Goal: Task Accomplishment & Management: Manage account settings

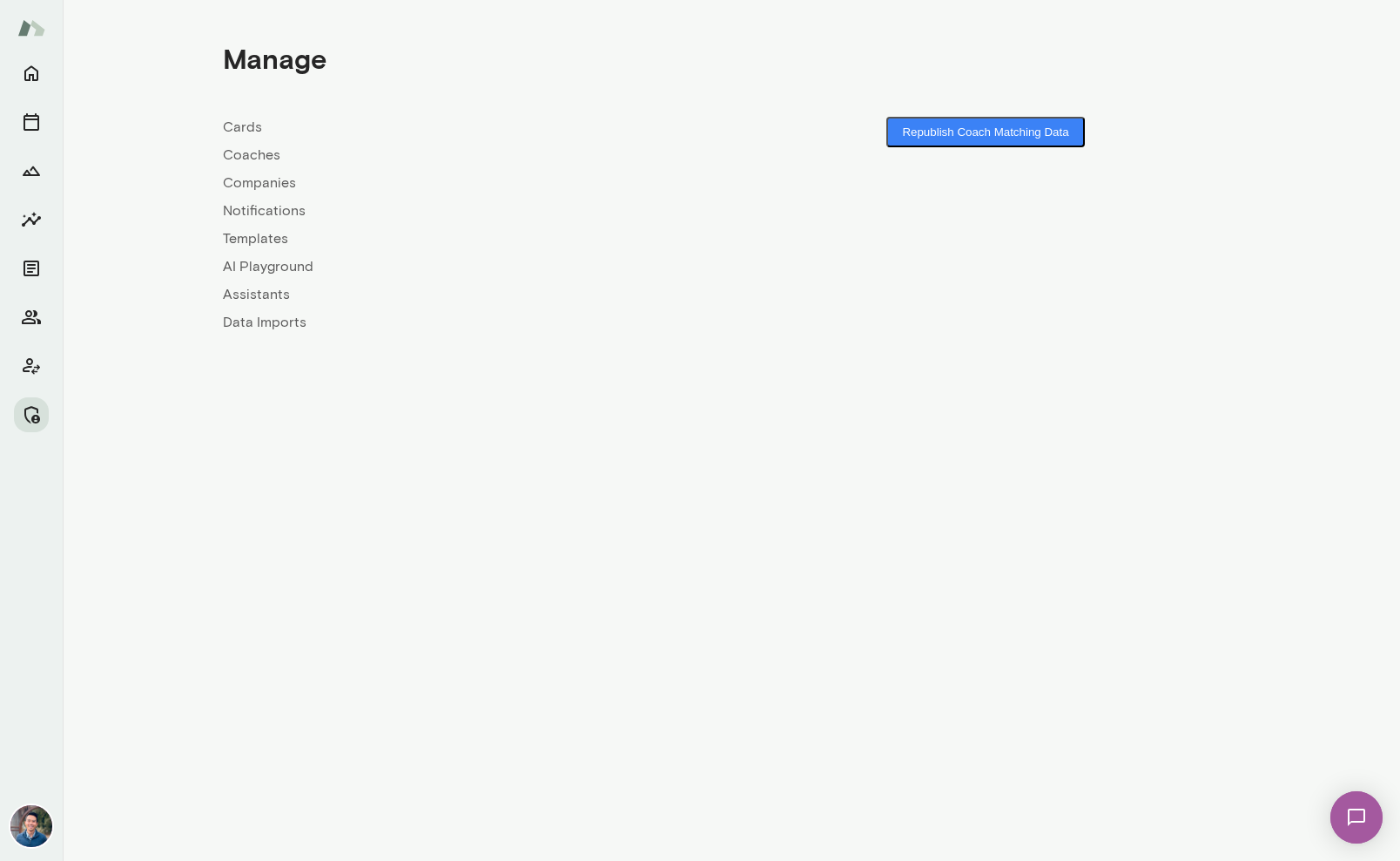
click at [252, 161] on link "Coaches" at bounding box center [477, 155] width 509 height 21
click at [29, 311] on icon "Members" at bounding box center [31, 317] width 19 height 14
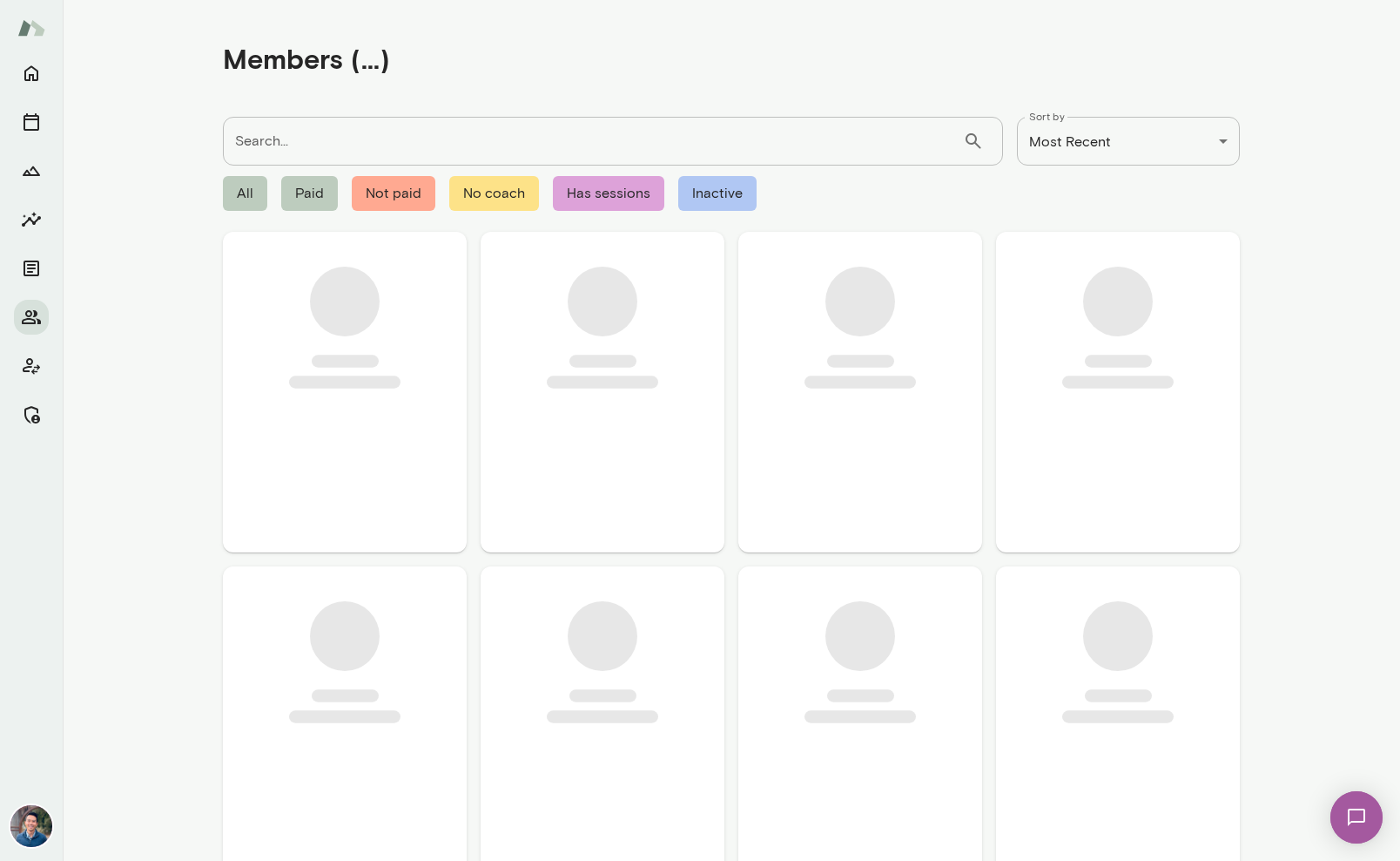
click at [301, 145] on input "Search..." at bounding box center [593, 140] width 740 height 48
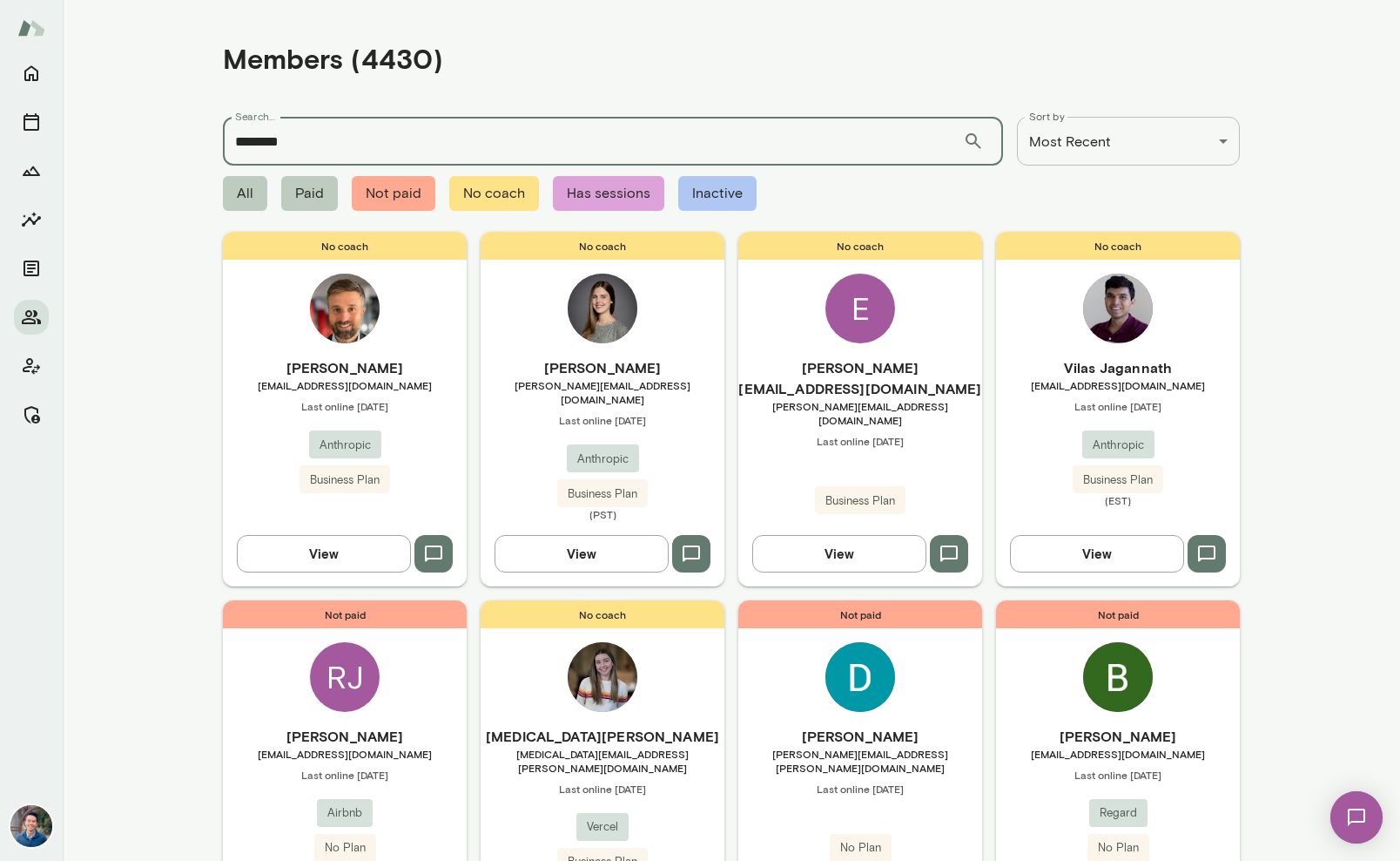
type input "********"
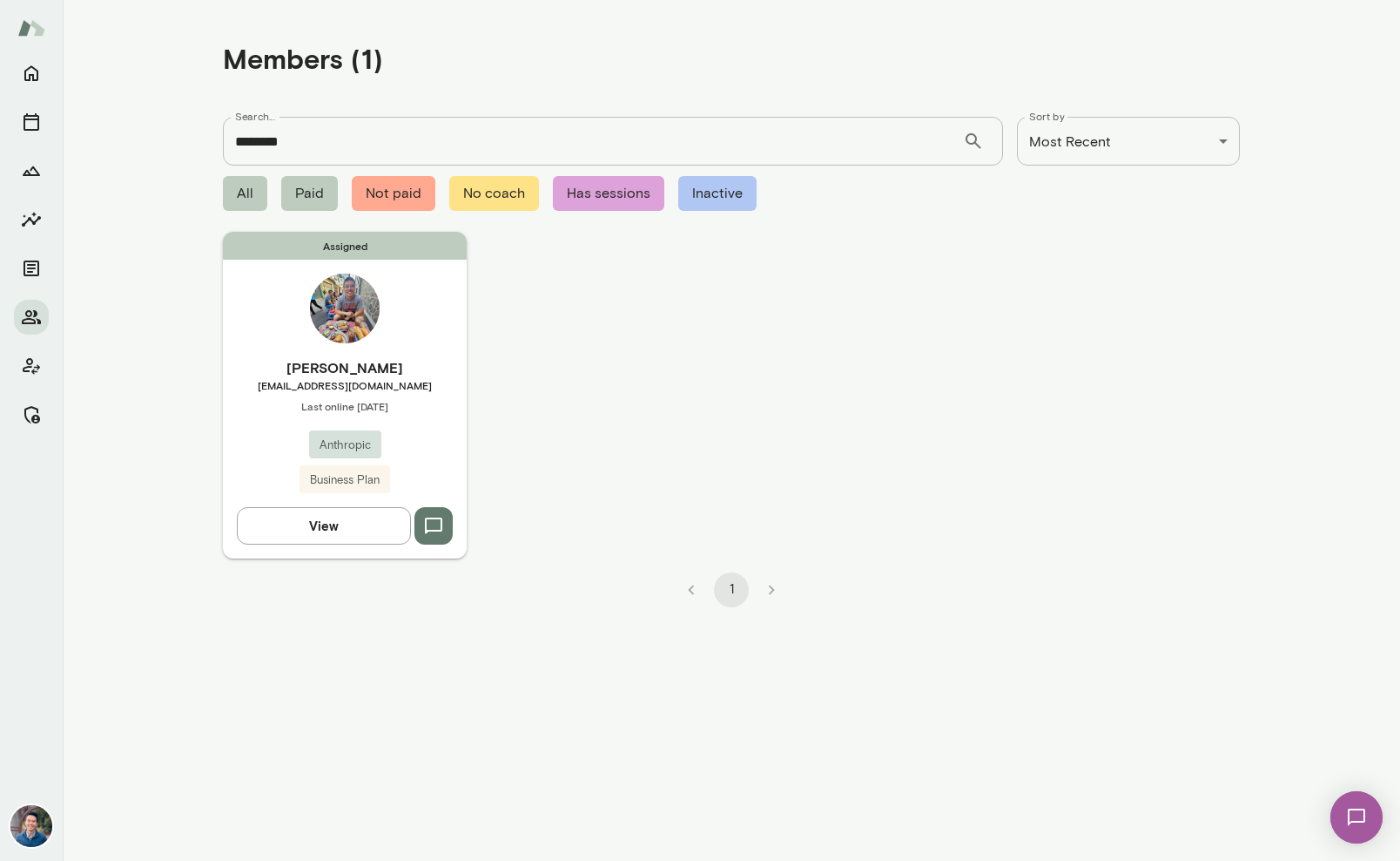
click at [398, 310] on div "Assigned John Lee jlee@anthropic.com Last online September 24 Anthropic Busines…" at bounding box center [345, 394] width 244 height 326
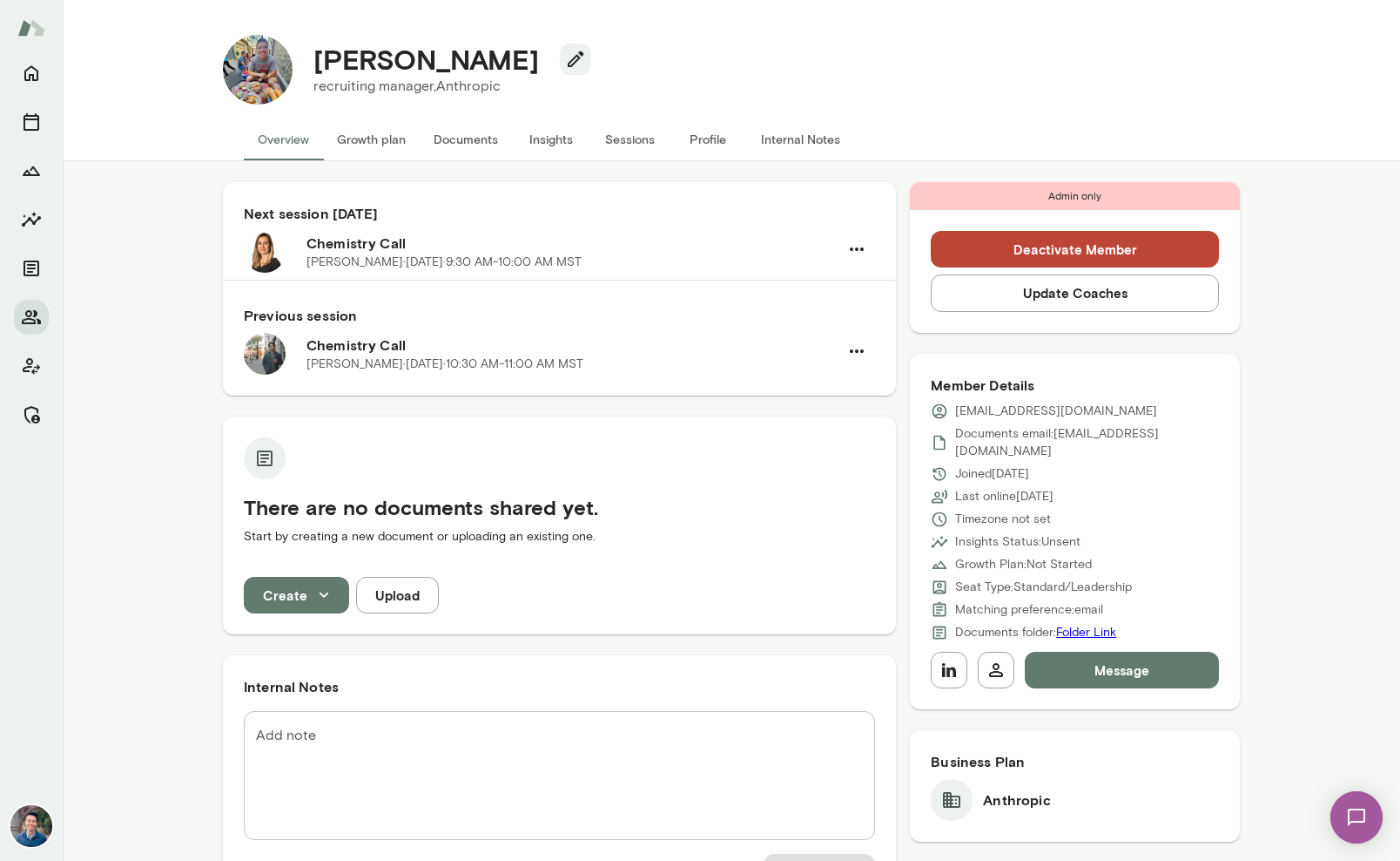
click at [348, 339] on h6 "Chemistry Call" at bounding box center [572, 345] width 532 height 21
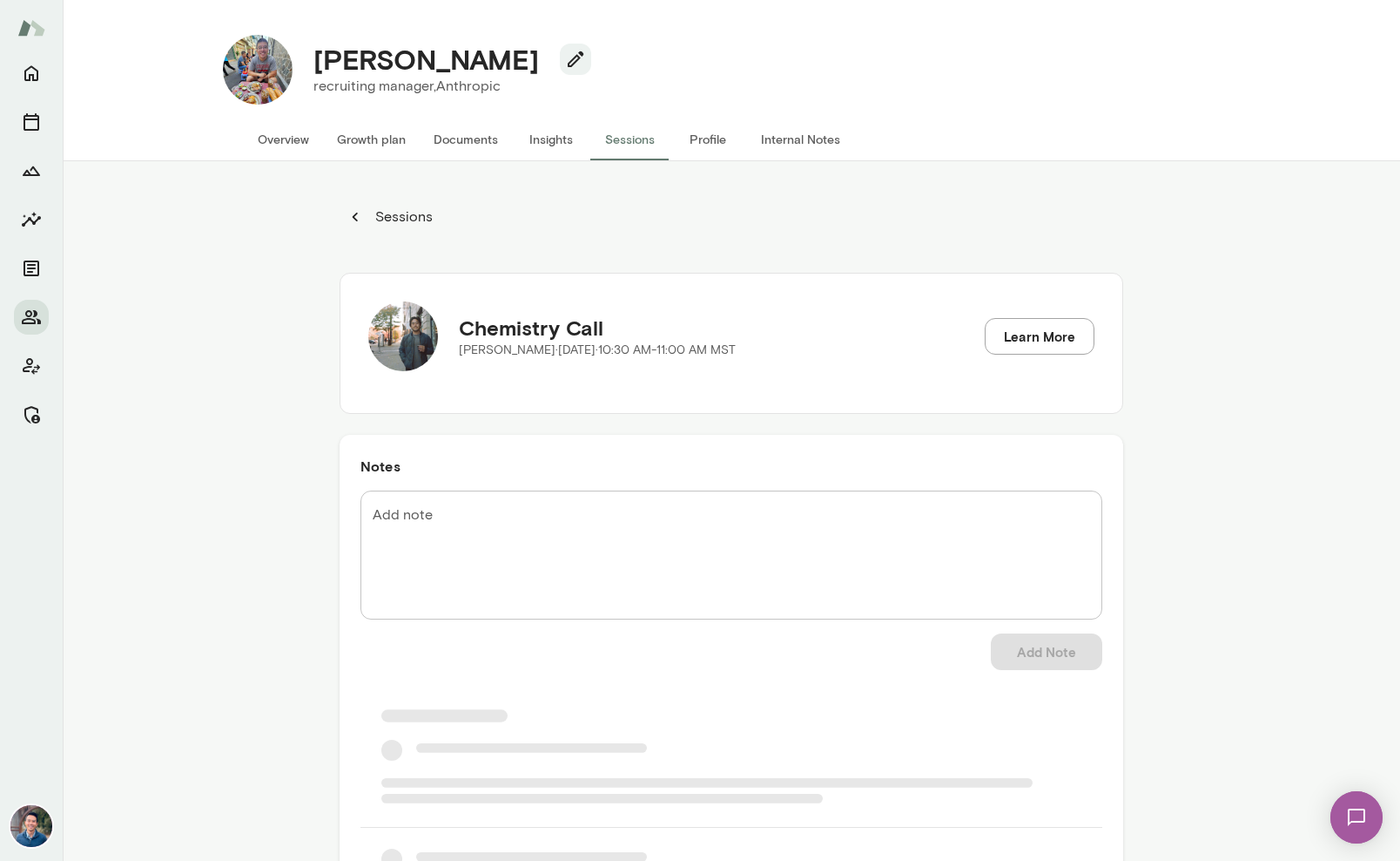
click at [404, 332] on img at bounding box center [402, 335] width 69 height 69
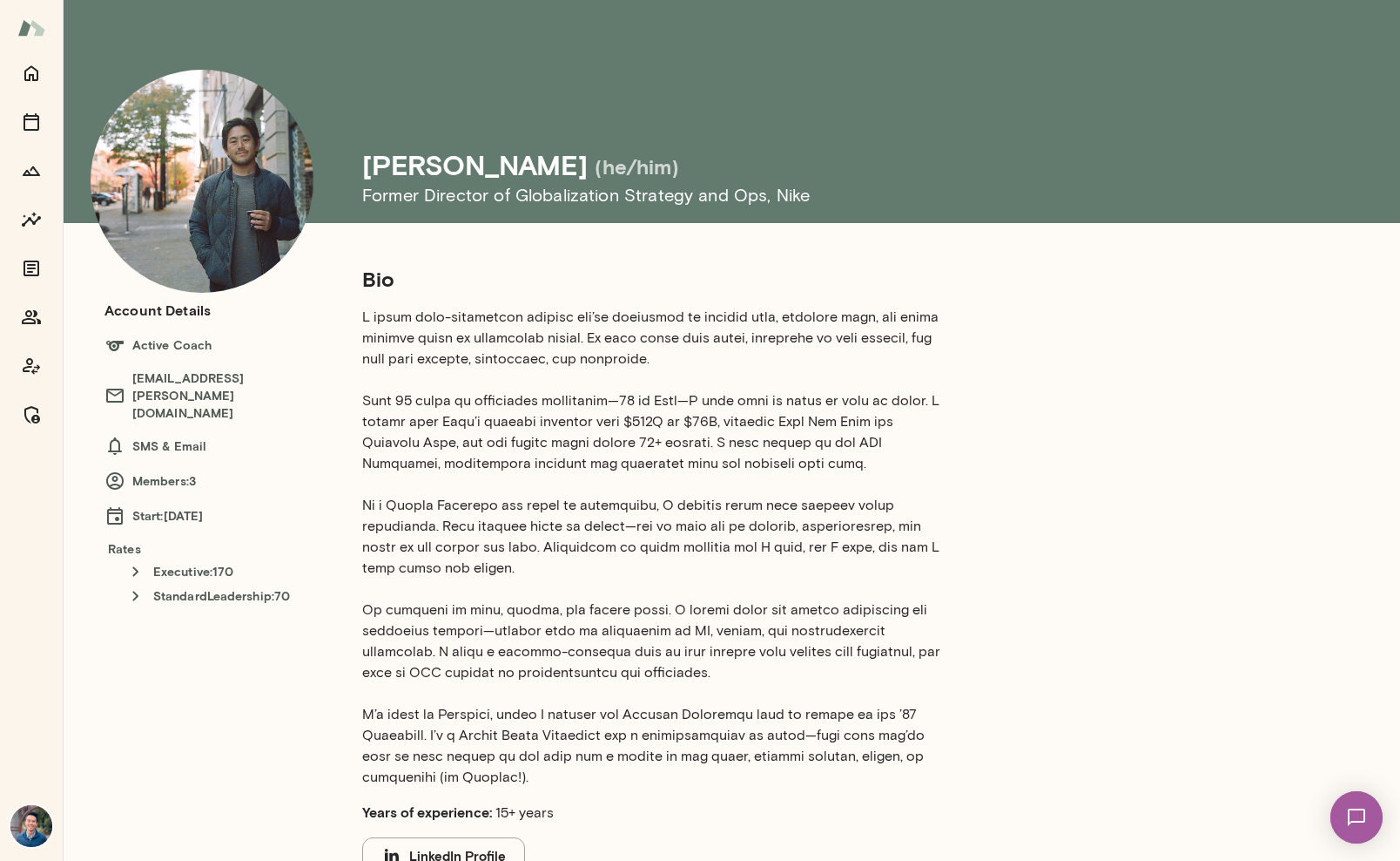
click at [171, 470] on h6 "Members: 3" at bounding box center [215, 480] width 223 height 21
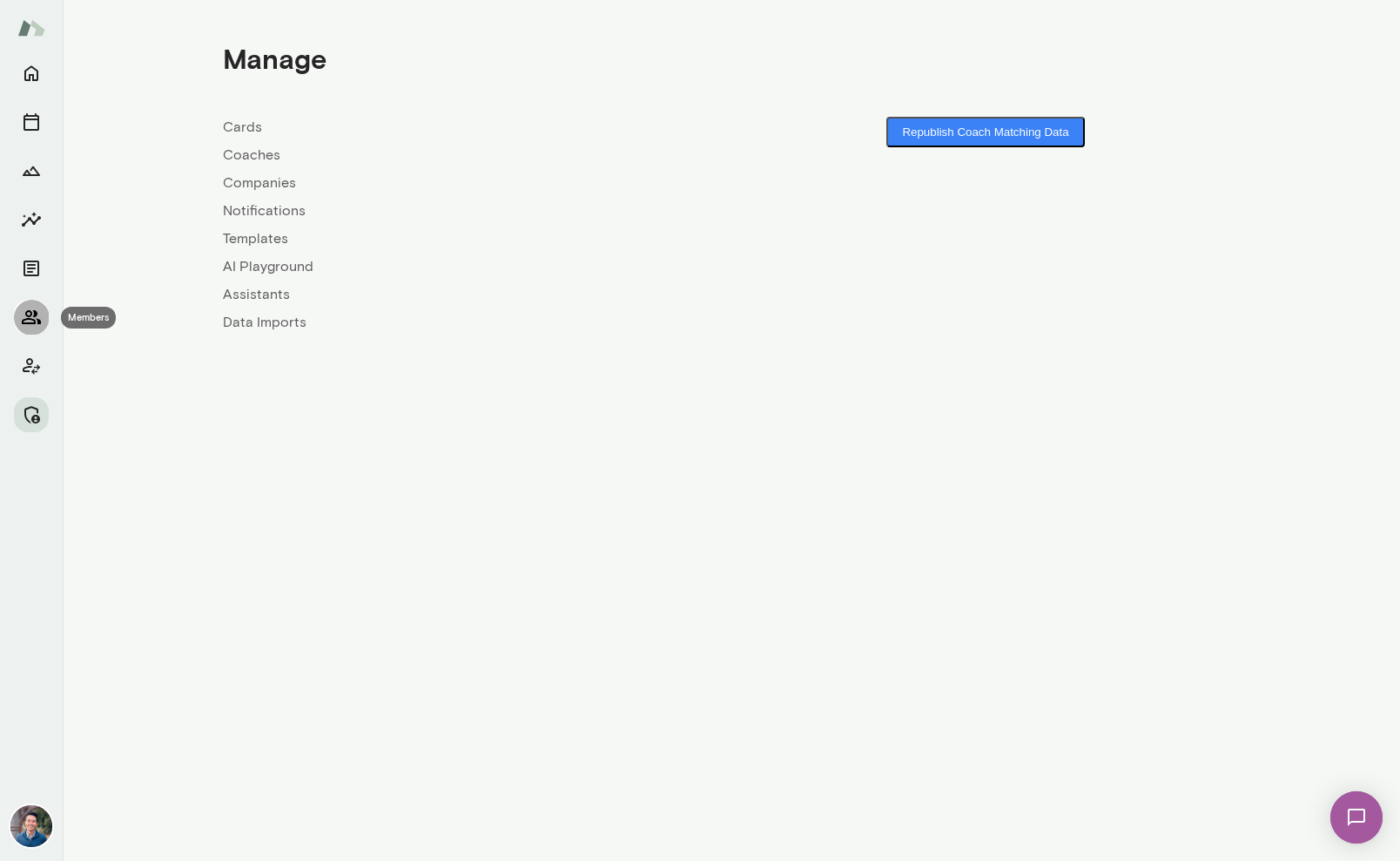
click at [27, 318] on icon "Members" at bounding box center [31, 317] width 19 height 14
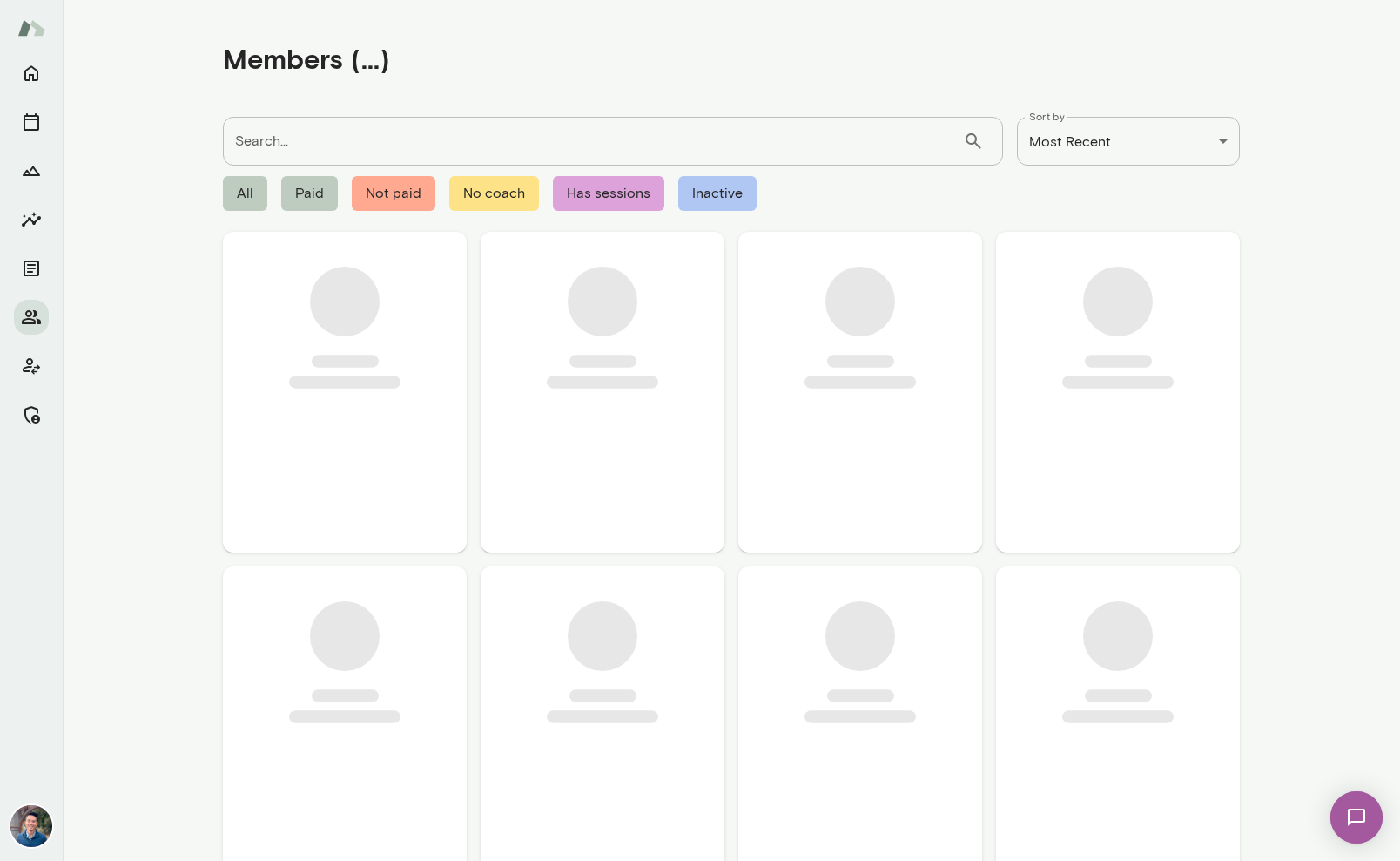
click at [319, 152] on input "Search..." at bounding box center [593, 140] width 740 height 48
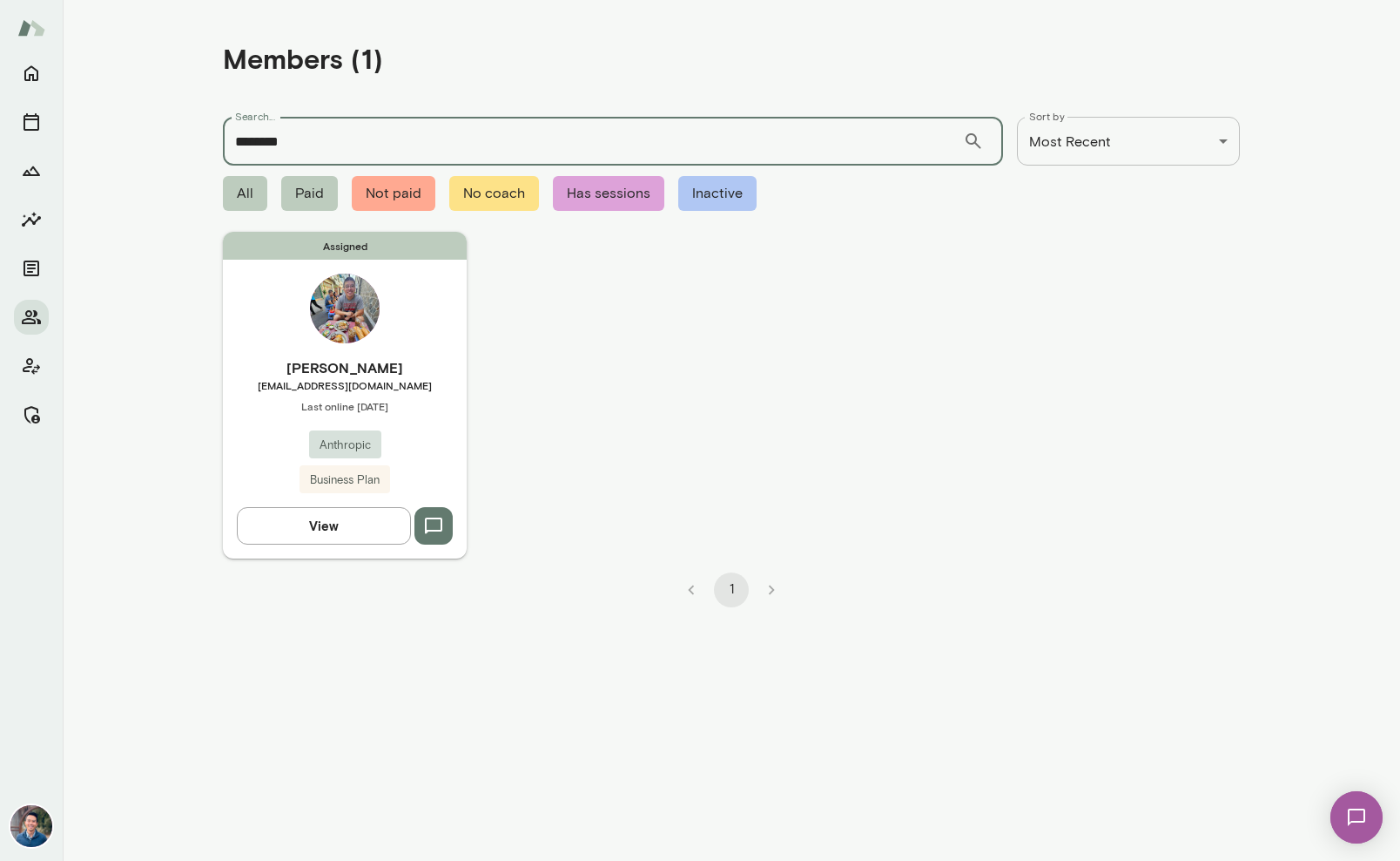
type input "********"
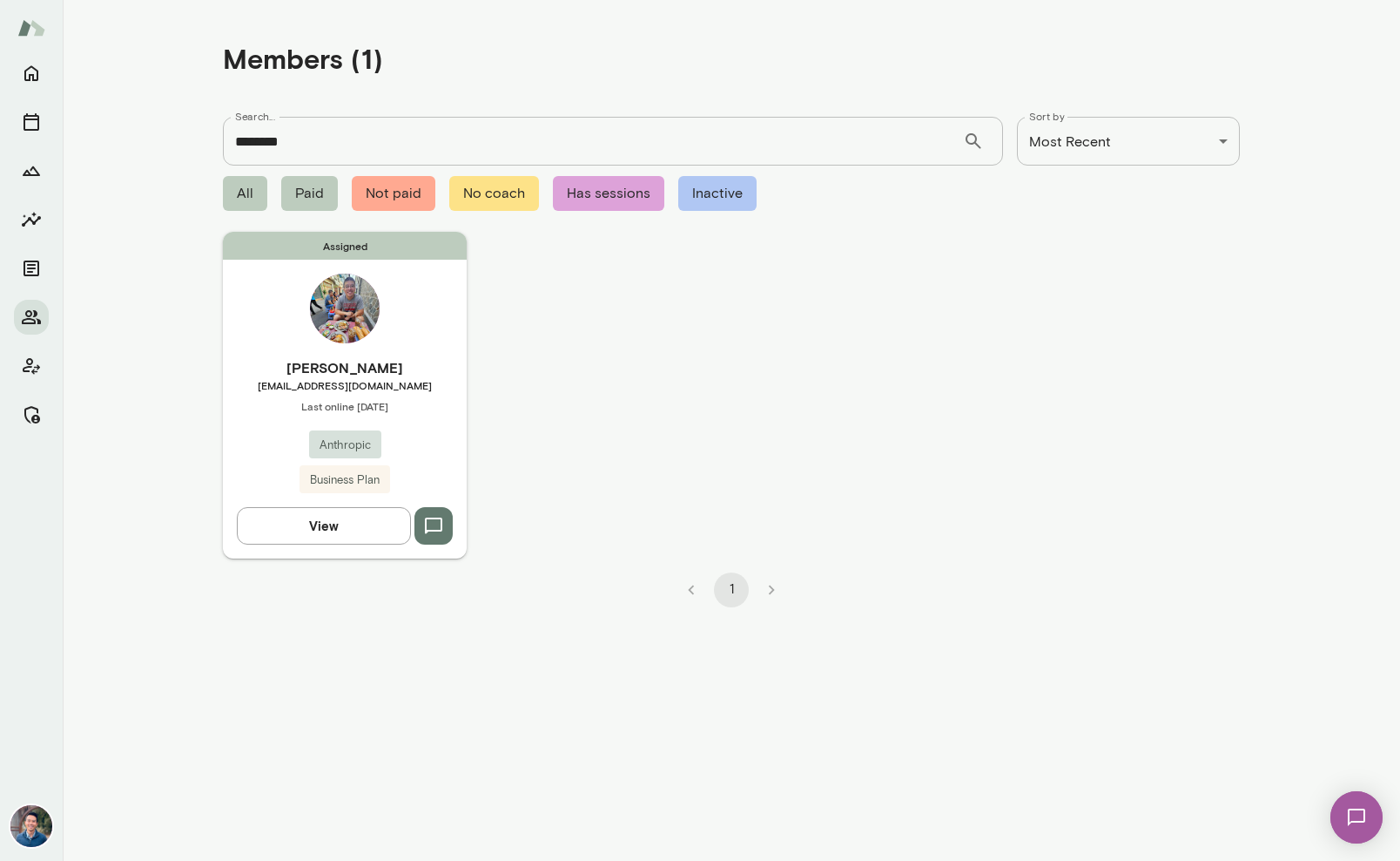
click at [381, 370] on h6 "[PERSON_NAME]" at bounding box center [345, 367] width 244 height 21
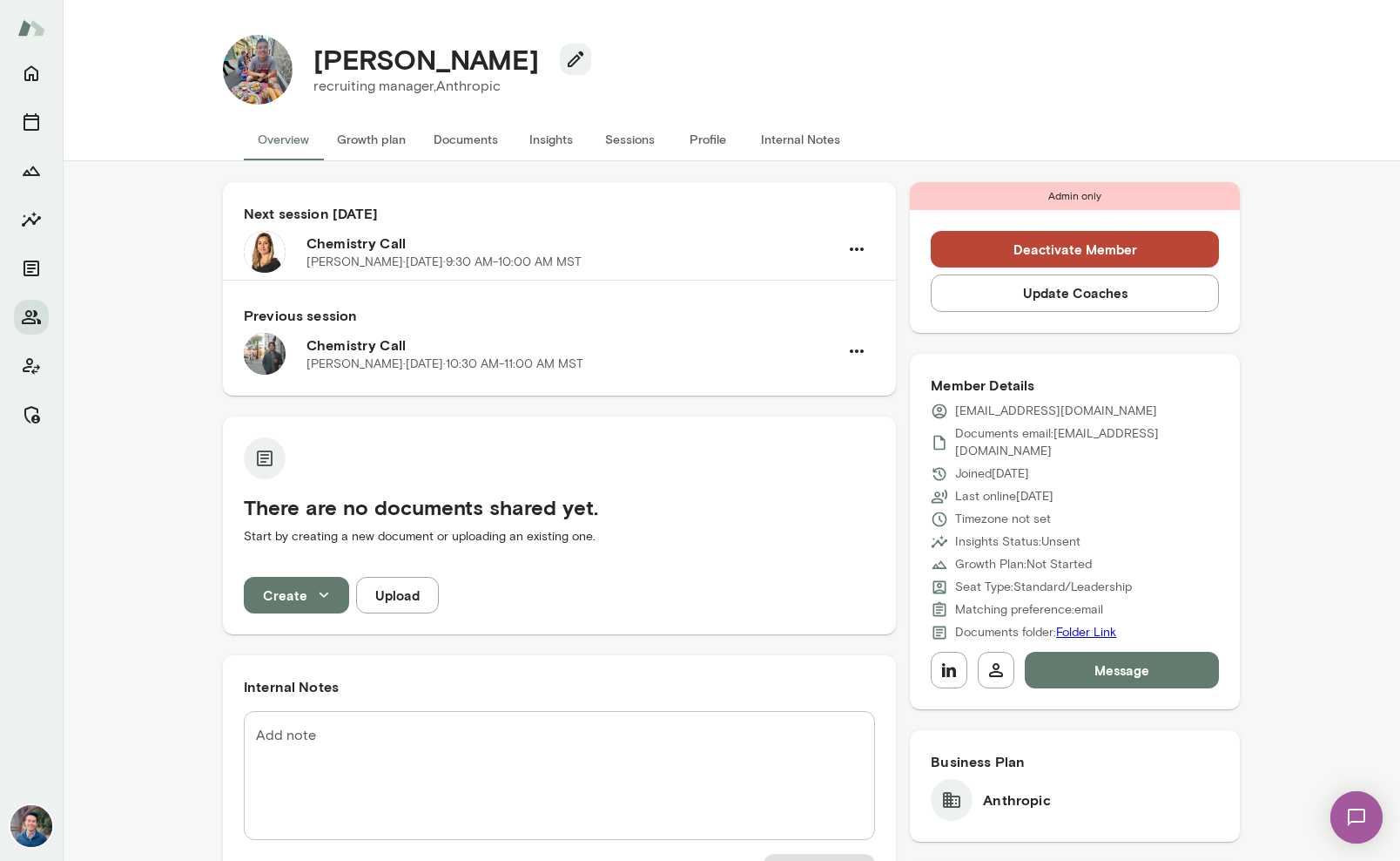
click at [904, 59] on div "John Lee recruiting manager, Anthropic" at bounding box center [766, 69] width 947 height 69
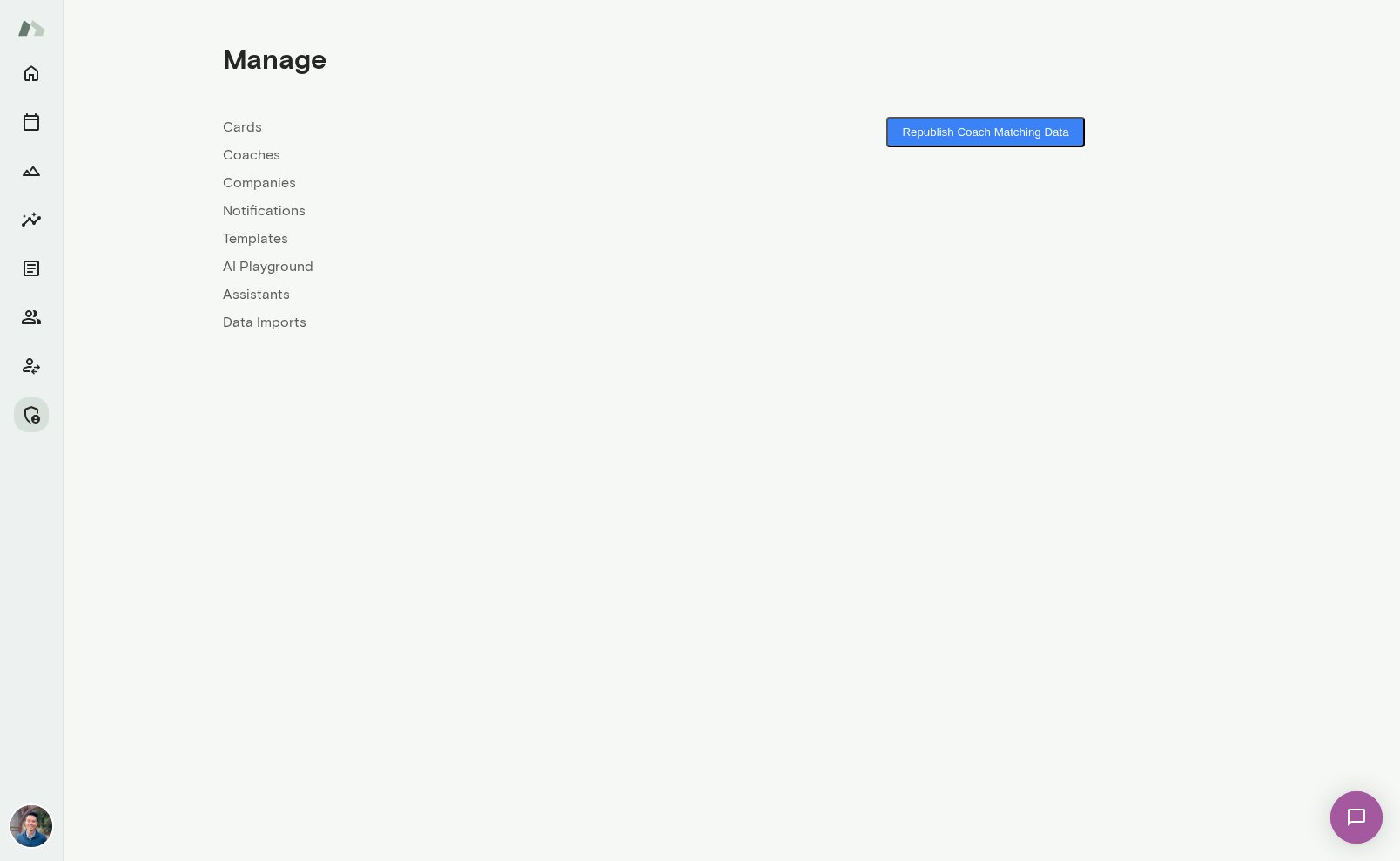
click at [265, 154] on link "Coaches" at bounding box center [477, 155] width 509 height 21
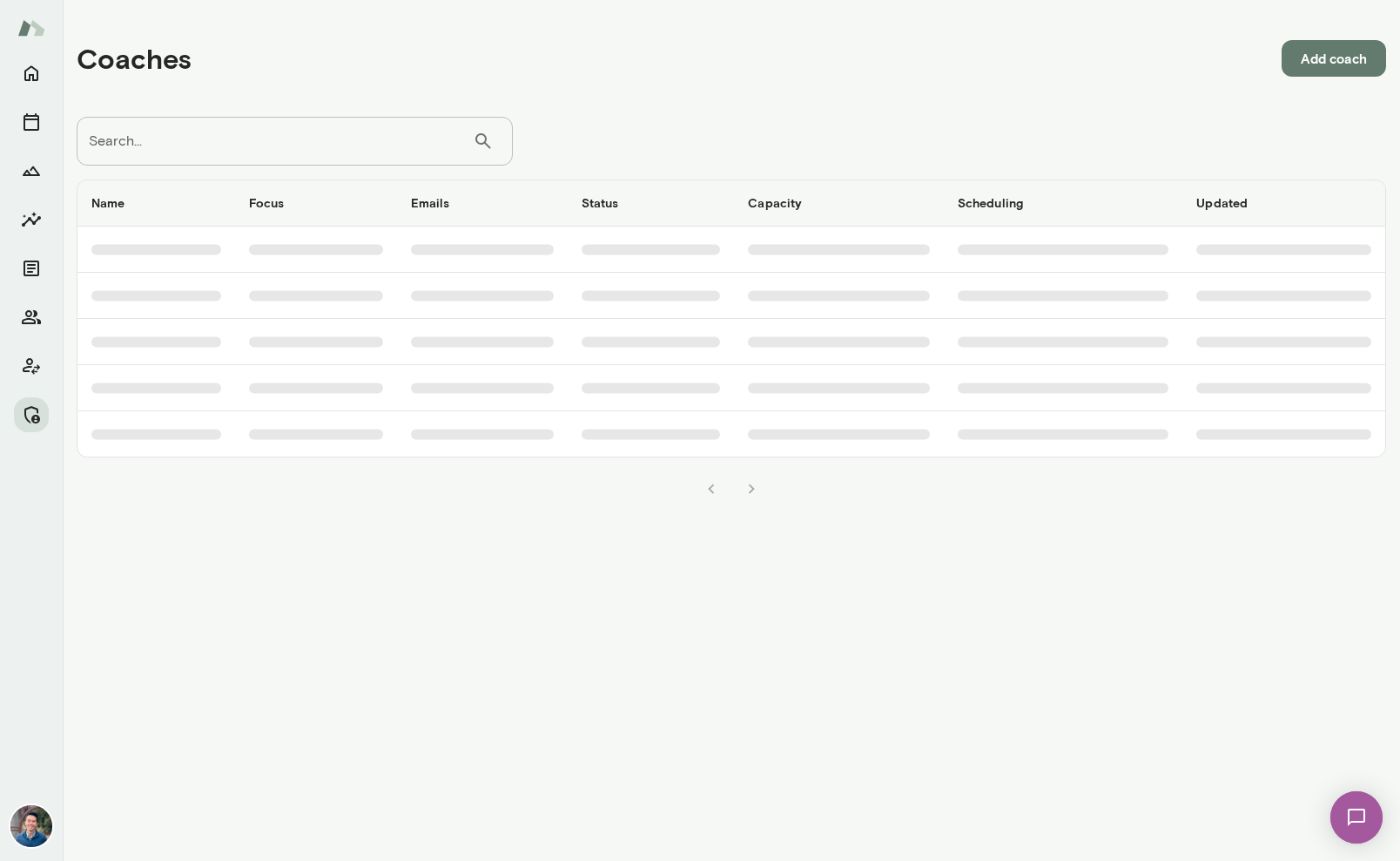
click at [227, 127] on input "Search..." at bounding box center [274, 140] width 396 height 48
type input "********"
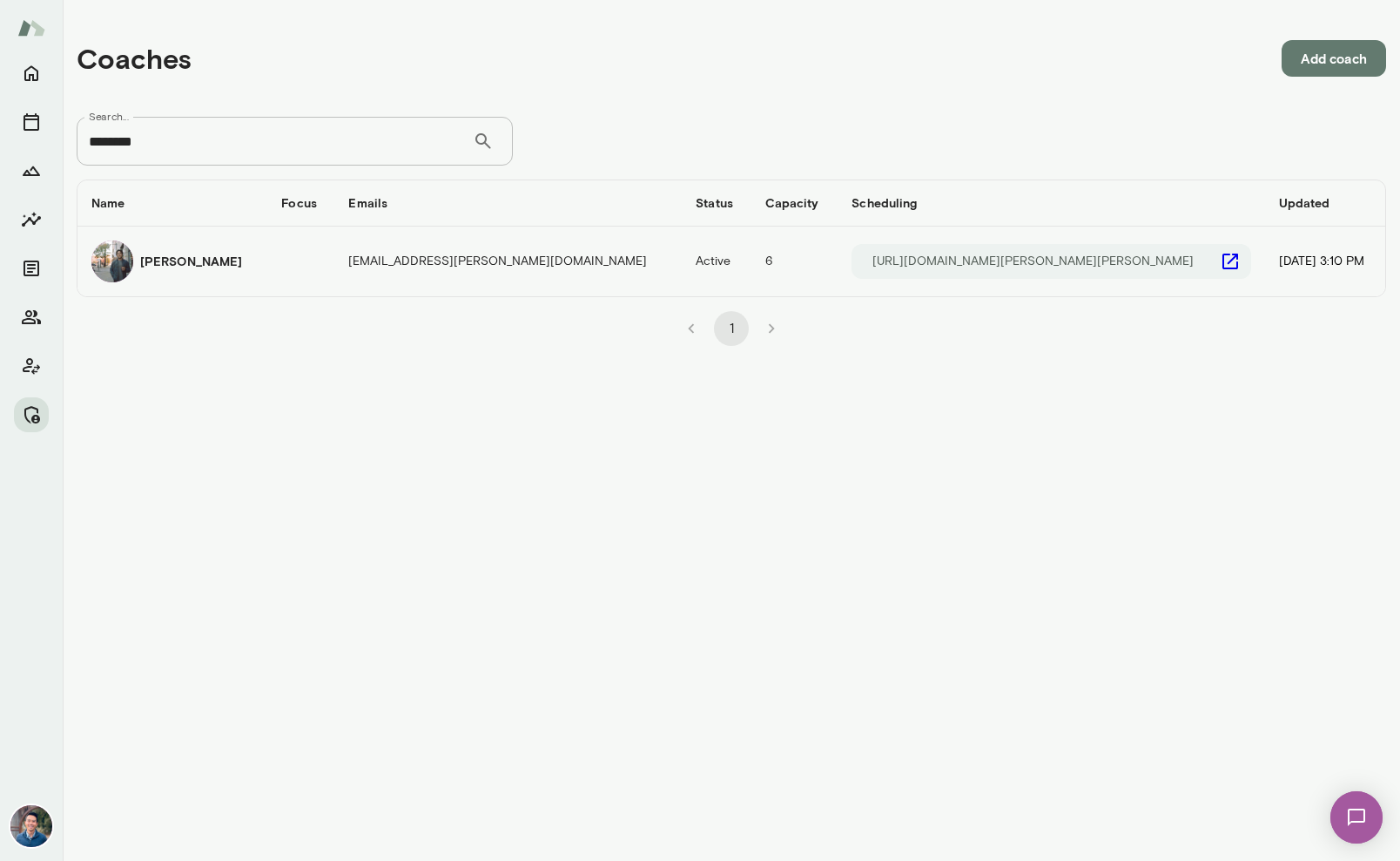
click at [152, 256] on h6 "[PERSON_NAME]" at bounding box center [191, 261] width 102 height 17
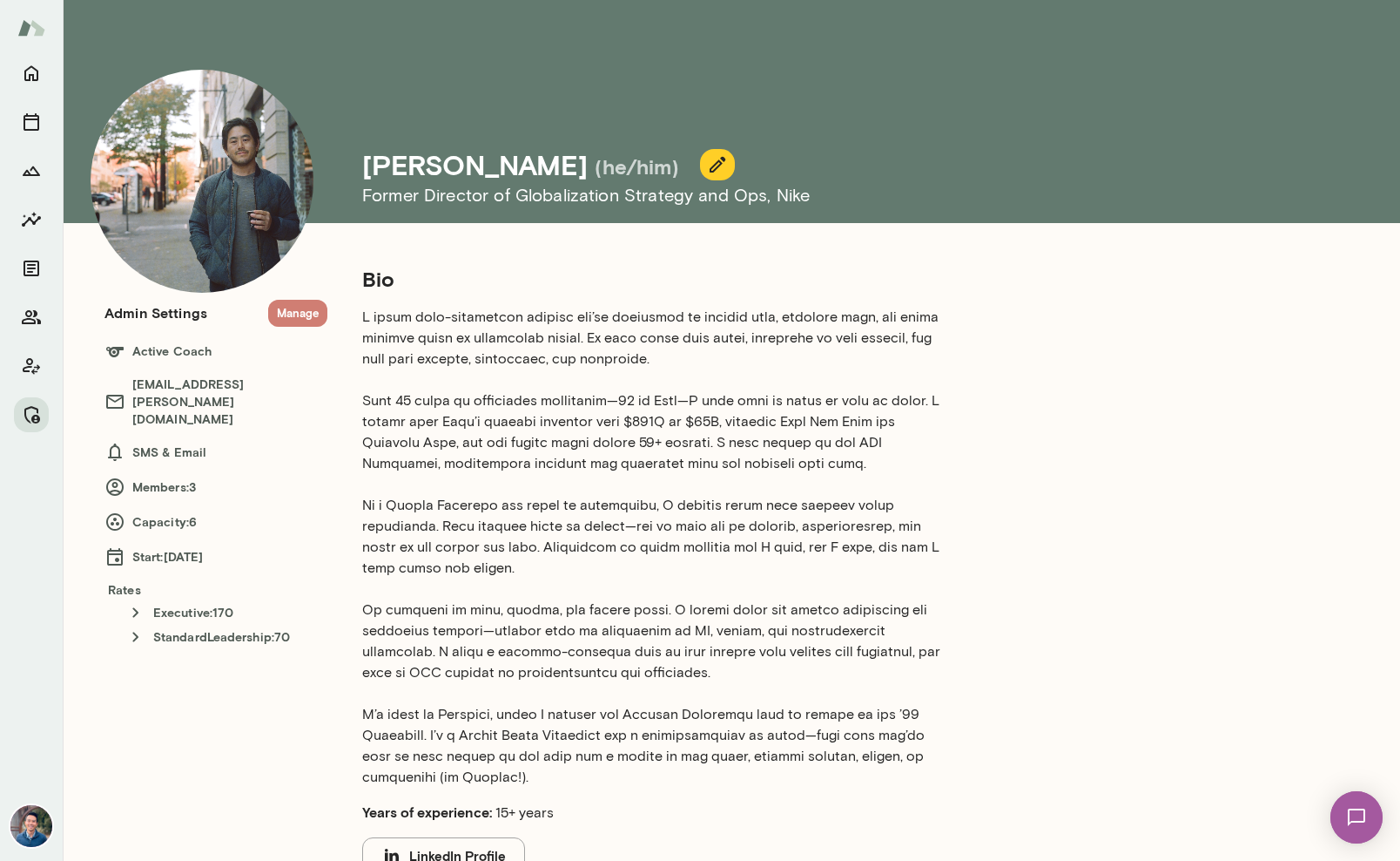
click at [306, 311] on button "Manage" at bounding box center [298, 313] width 59 height 27
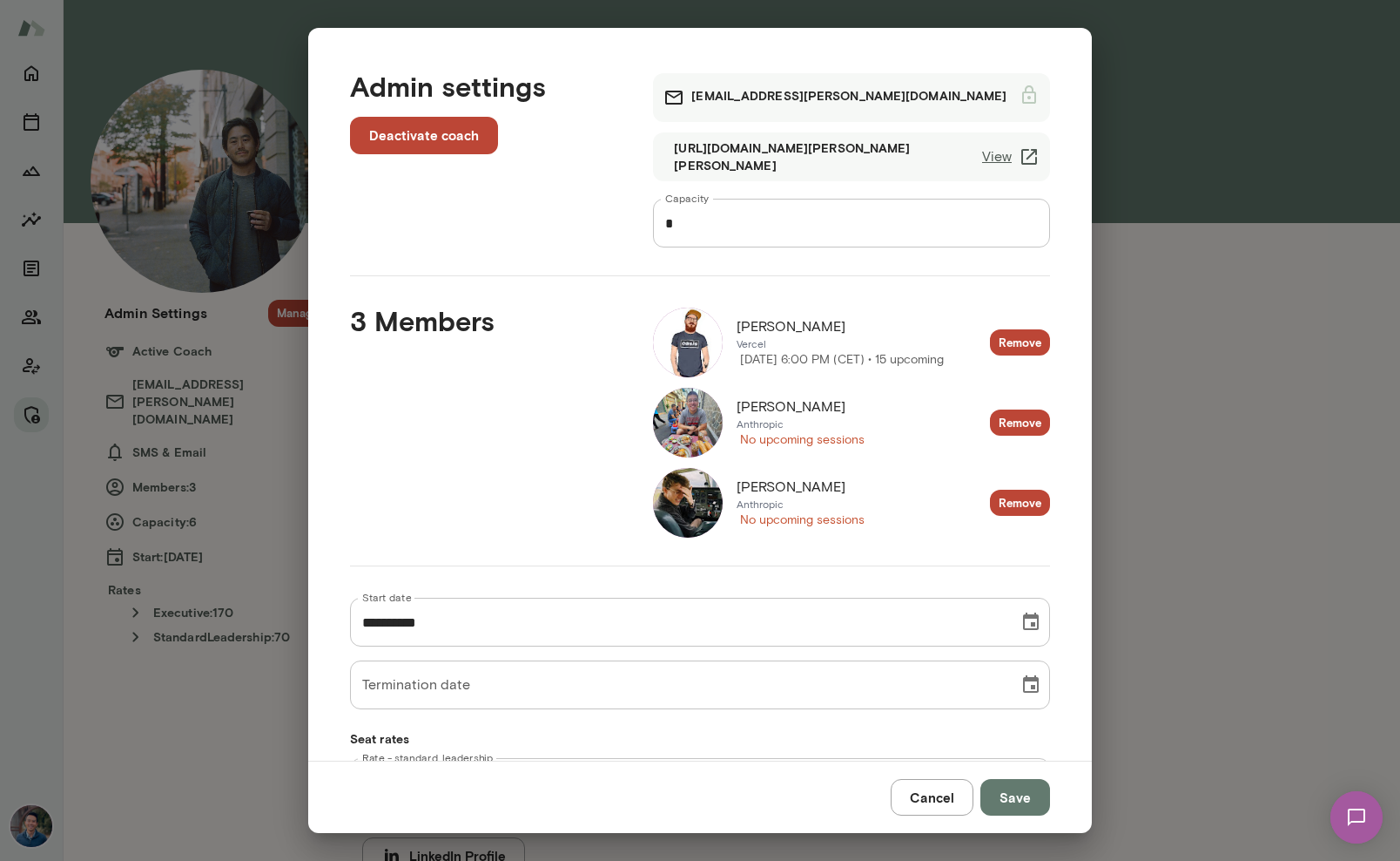
drag, startPoint x: 854, startPoint y: 487, endPoint x: 736, endPoint y: 484, distance: 118.0
click at [737, 484] on div "[PERSON_NAME]" at bounding box center [800, 487] width 128 height 21
copy span "[PERSON_NAME]"
click at [919, 787] on button "Cancel" at bounding box center [932, 796] width 83 height 37
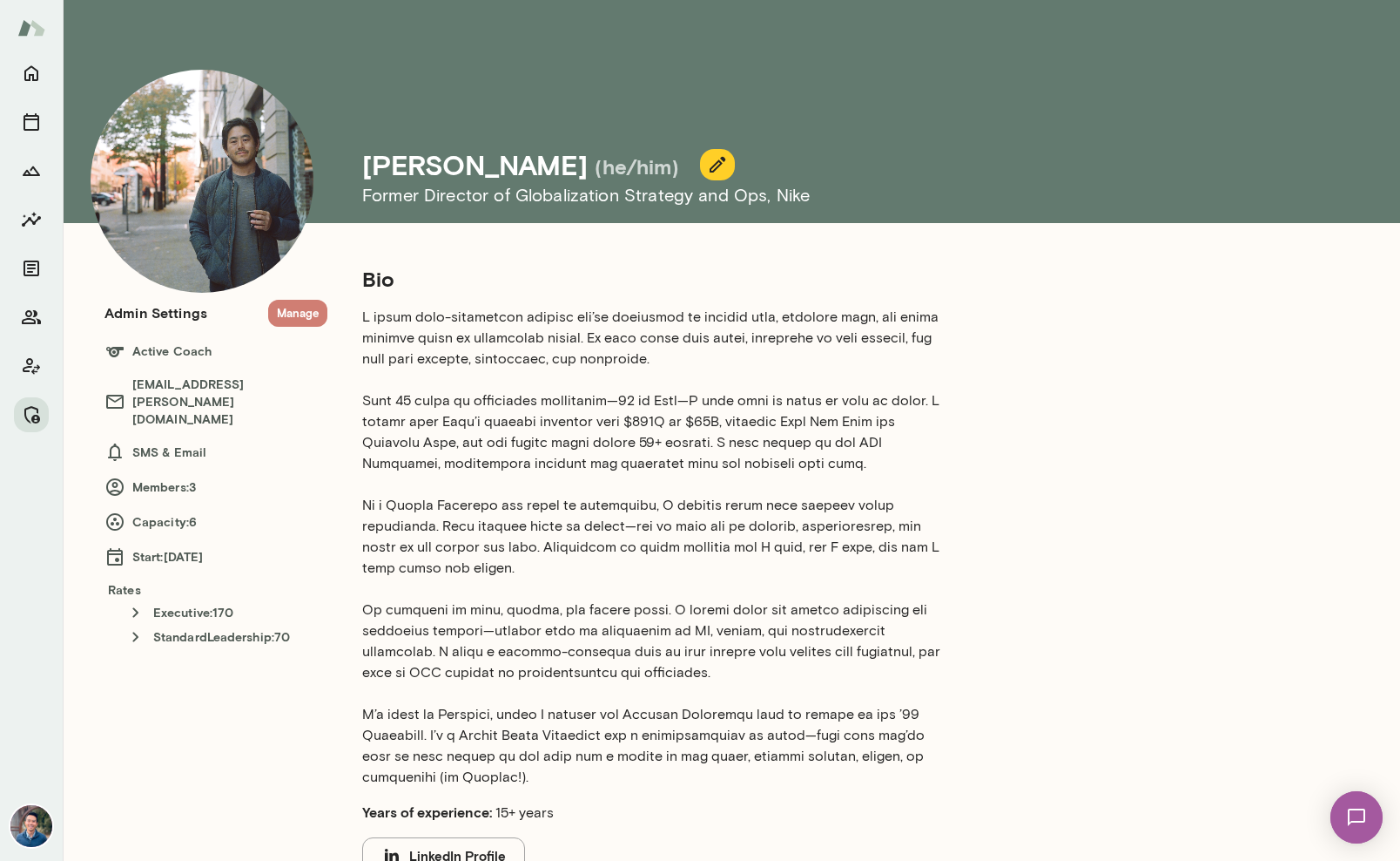
click at [309, 320] on button "Manage" at bounding box center [298, 313] width 59 height 27
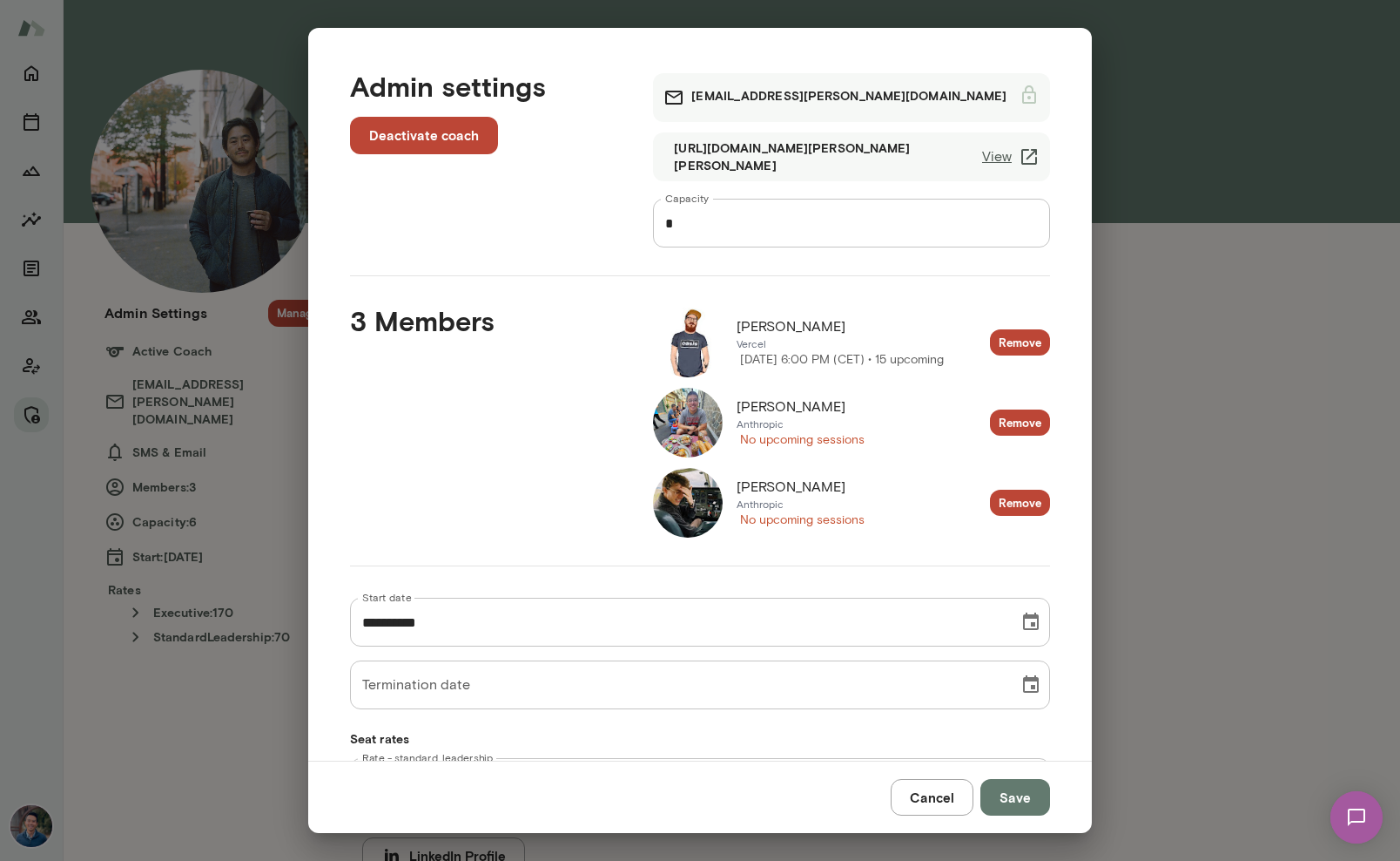
click at [662, 485] on img at bounding box center [687, 502] width 69 height 69
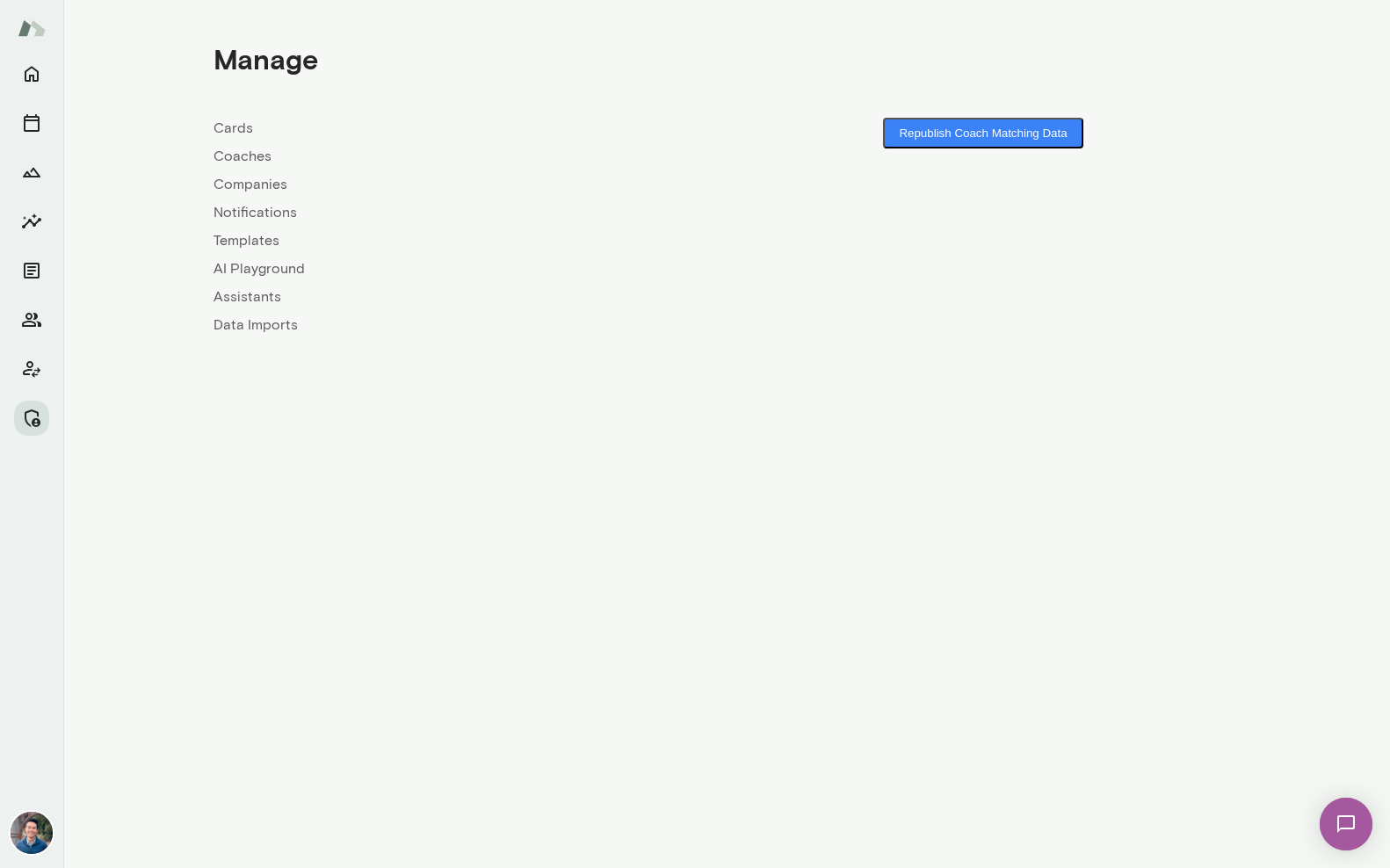
click at [250, 151] on link "Coaches" at bounding box center [470, 156] width 513 height 21
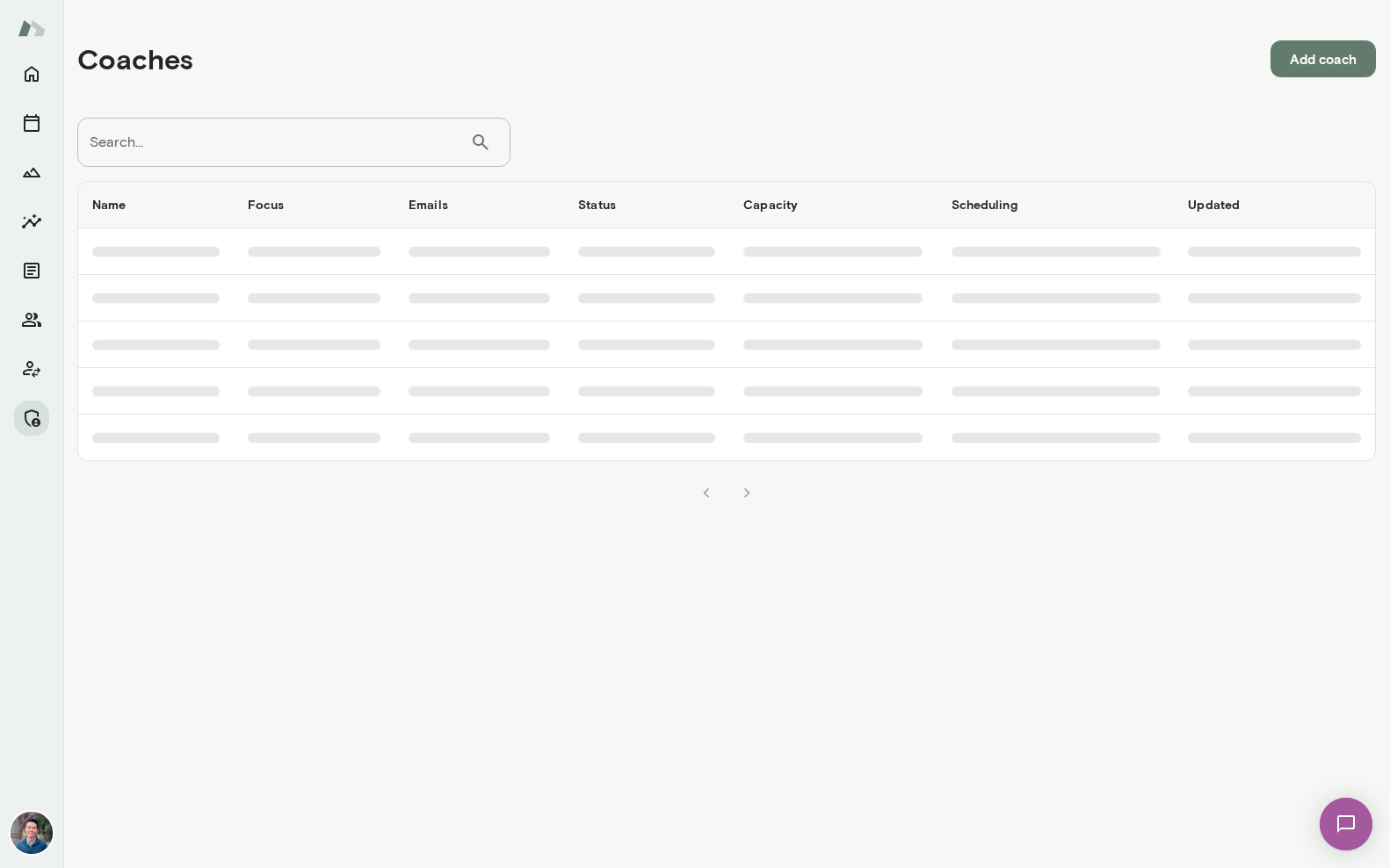
click at [265, 129] on input "Search..." at bounding box center [274, 142] width 392 height 49
type input "********"
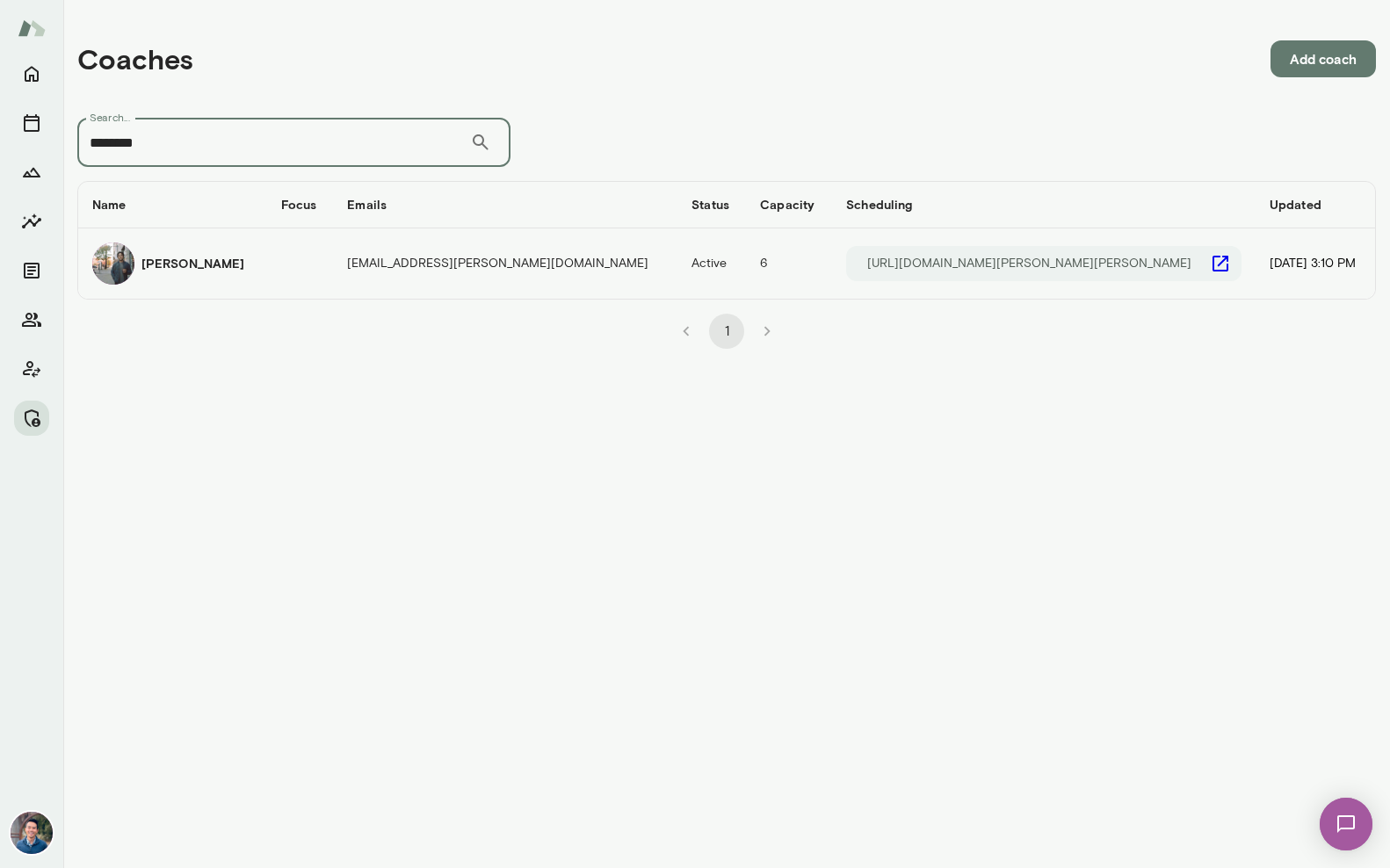
click at [216, 271] on div "[PERSON_NAME]" at bounding box center [172, 263] width 161 height 42
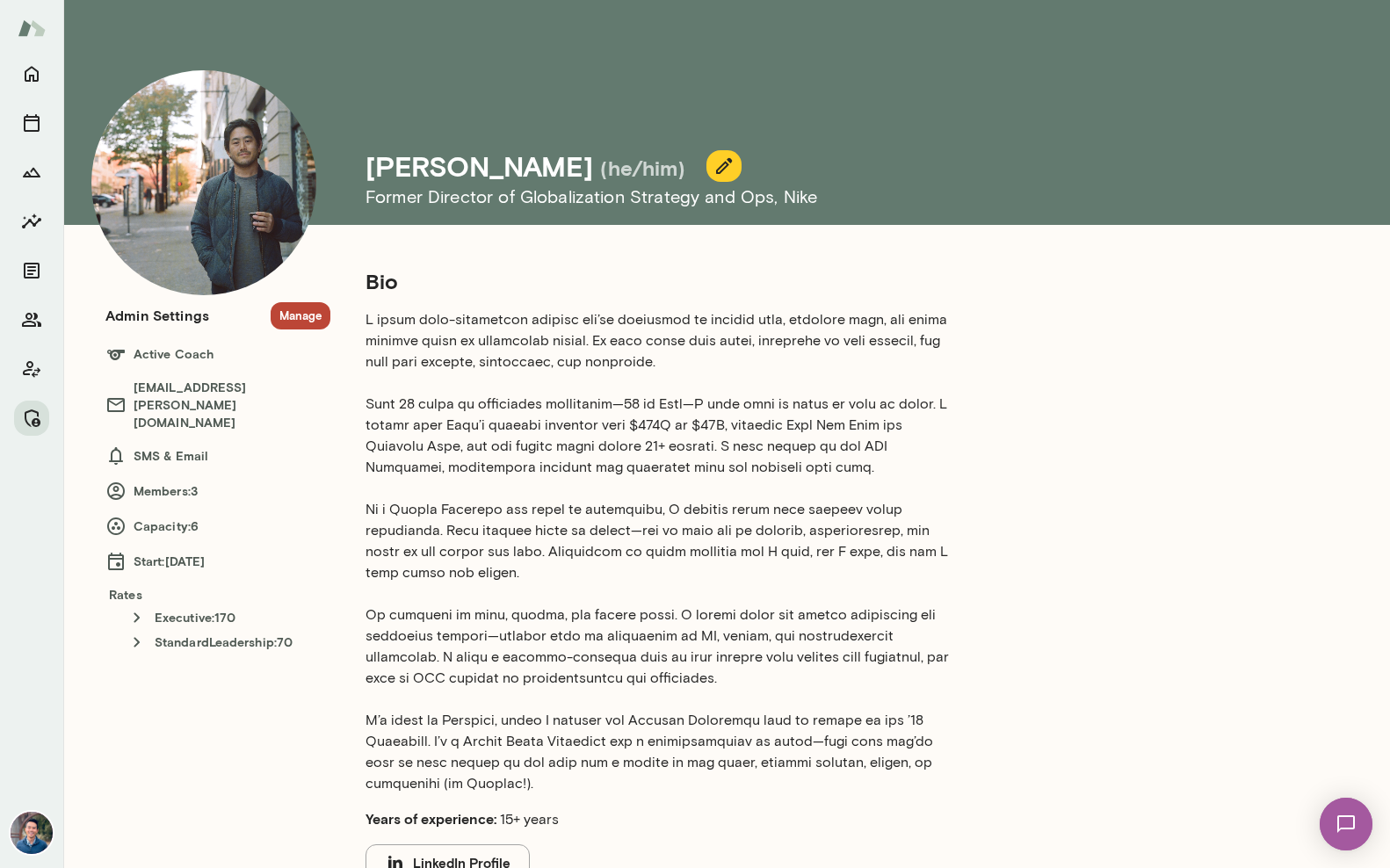
click at [299, 303] on button "Manage" at bounding box center [301, 316] width 59 height 27
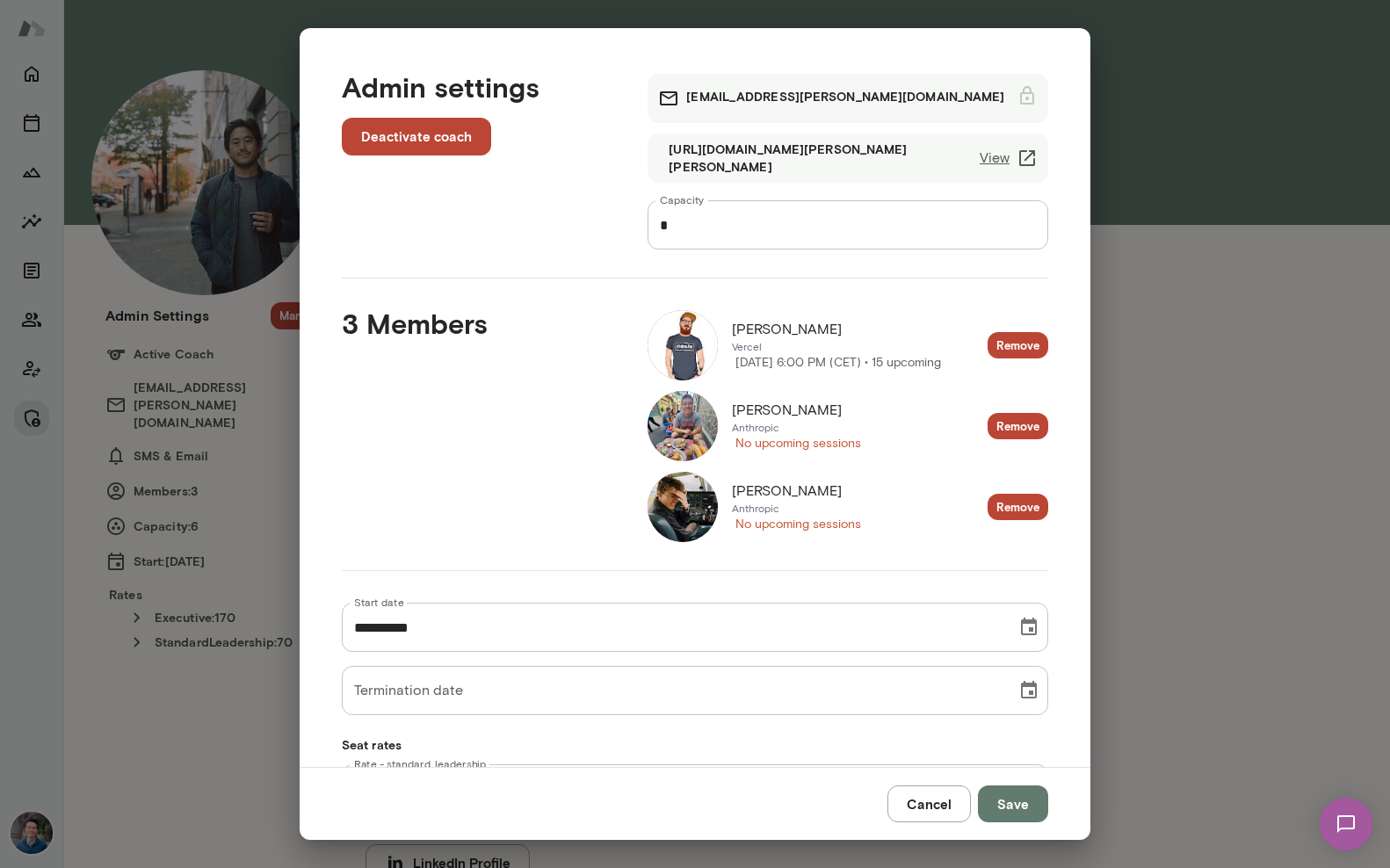
click at [1143, 73] on div "**********" at bounding box center [695, 434] width 1390 height 868
